Goal: Task Accomplishment & Management: Complete application form

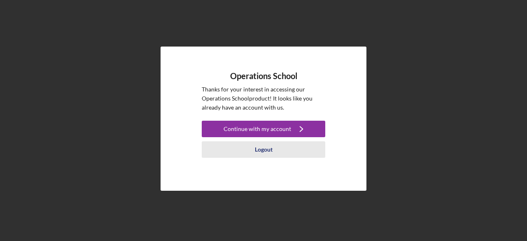
click at [270, 150] on div "Logout" at bounding box center [264, 149] width 18 height 16
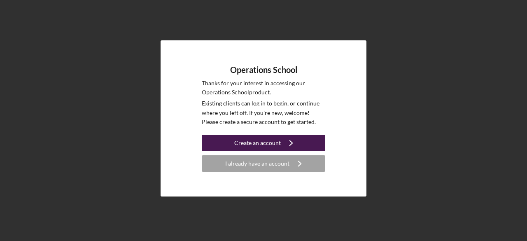
click at [270, 145] on div "Create an account" at bounding box center [257, 143] width 47 height 16
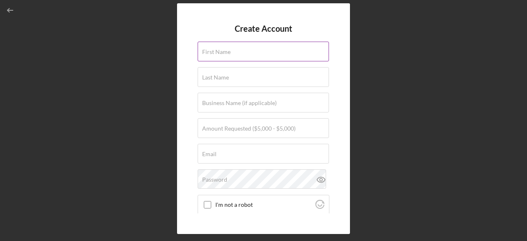
drag, startPoint x: 245, startPoint y: 49, endPoint x: 245, endPoint y: 60, distance: 10.3
click at [245, 59] on input "First Name" at bounding box center [263, 52] width 131 height 20
type input "[PERSON_NAME]"
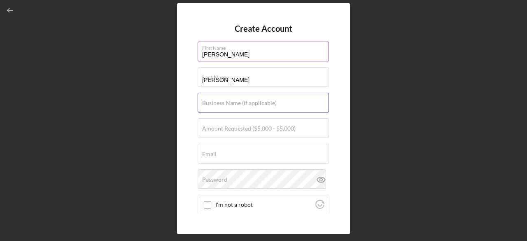
type input "The Calm Cube"
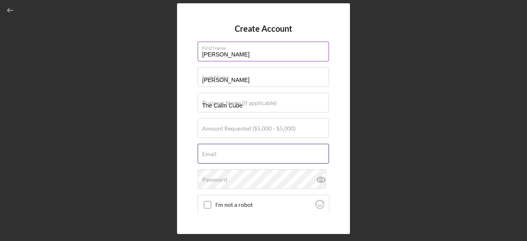
type input "[EMAIL_ADDRESS][DOMAIN_NAME]"
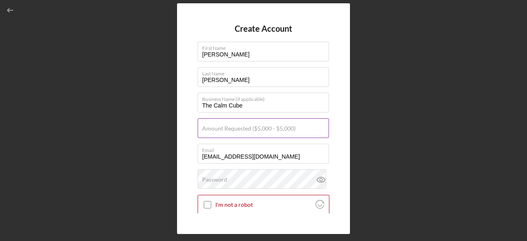
click at [253, 126] on label "Amount Requested ($5,000 - $5,000)" at bounding box center [248, 128] width 93 height 7
click at [253, 126] on input "Amount Requested ($5,000 - $5,000)" at bounding box center [263, 128] width 131 height 20
type input "$5,000"
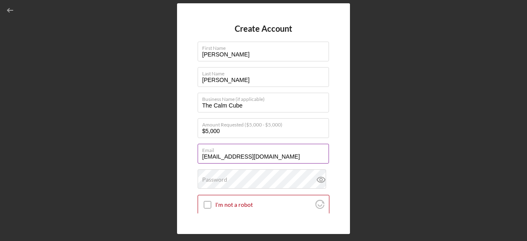
click at [237, 161] on input "[EMAIL_ADDRESS][DOMAIN_NAME]" at bounding box center [263, 154] width 131 height 20
type input "[PERSON_NAME][EMAIL_ADDRESS][PERSON_NAME][DOMAIN_NAME]"
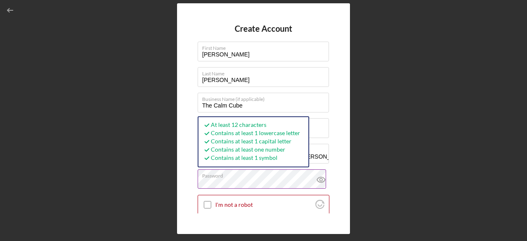
click at [324, 179] on icon at bounding box center [321, 179] width 21 height 21
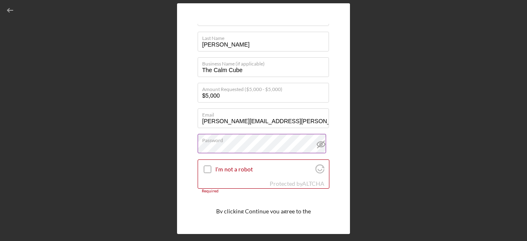
scroll to position [72, 0]
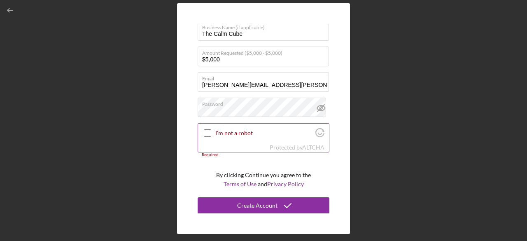
click at [208, 133] on input "I'm not a robot" at bounding box center [207, 132] width 7 height 7
checkbox input "true"
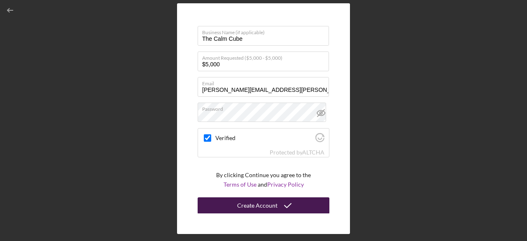
click at [247, 208] on div "Create Account" at bounding box center [257, 205] width 40 height 16
